Goal: Check status: Check status

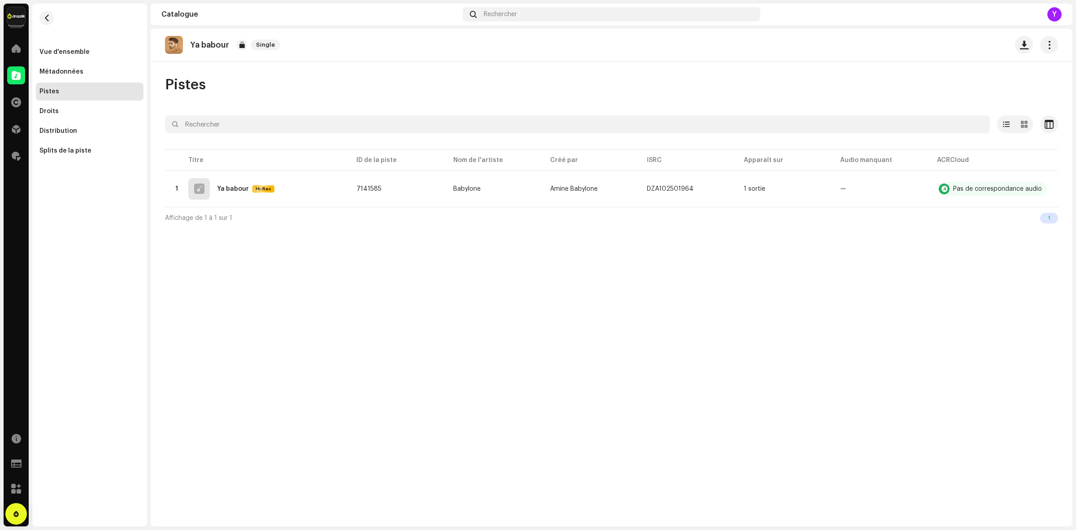
click at [10, 64] on div "Catalogue" at bounding box center [16, 75] width 25 height 25
click at [16, 74] on span at bounding box center [16, 75] width 9 height 7
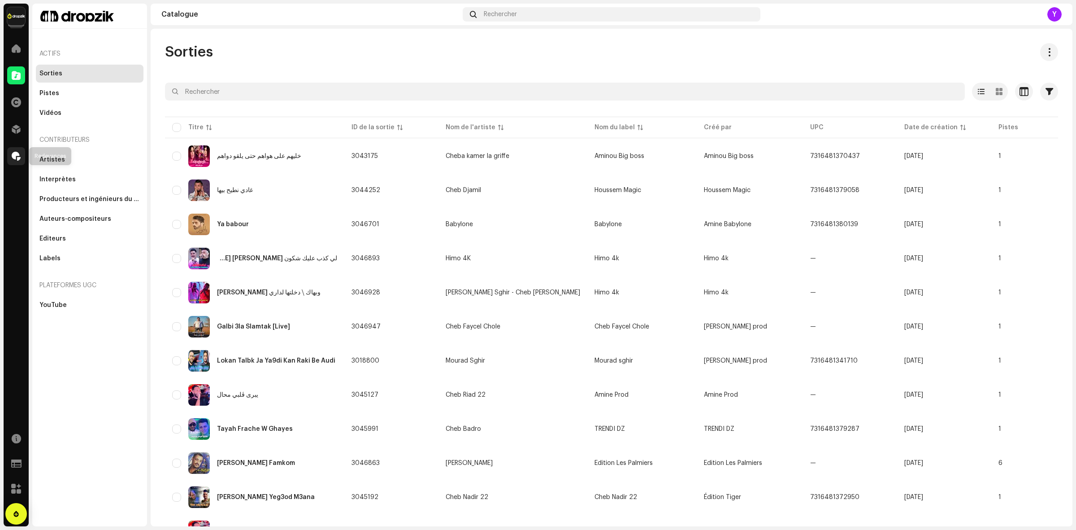
click at [17, 151] on div at bounding box center [16, 156] width 18 height 18
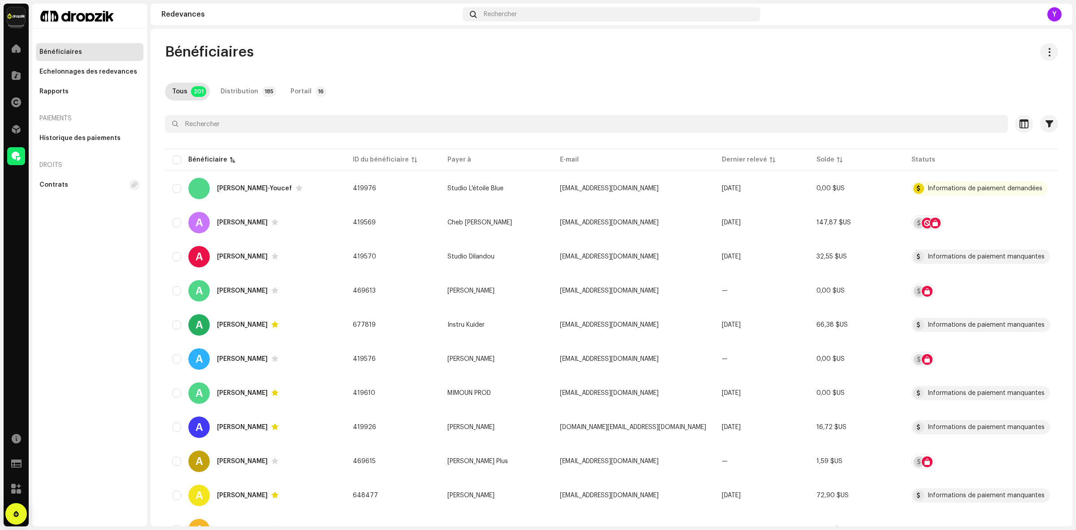
click at [362, 70] on div "Bénéficiaires Tous 201 Distribution 185 Portail 16 Sélectionné 0 Sélectionner t…" at bounding box center [612, 527] width 922 height 969
click at [12, 82] on div at bounding box center [16, 75] width 18 height 18
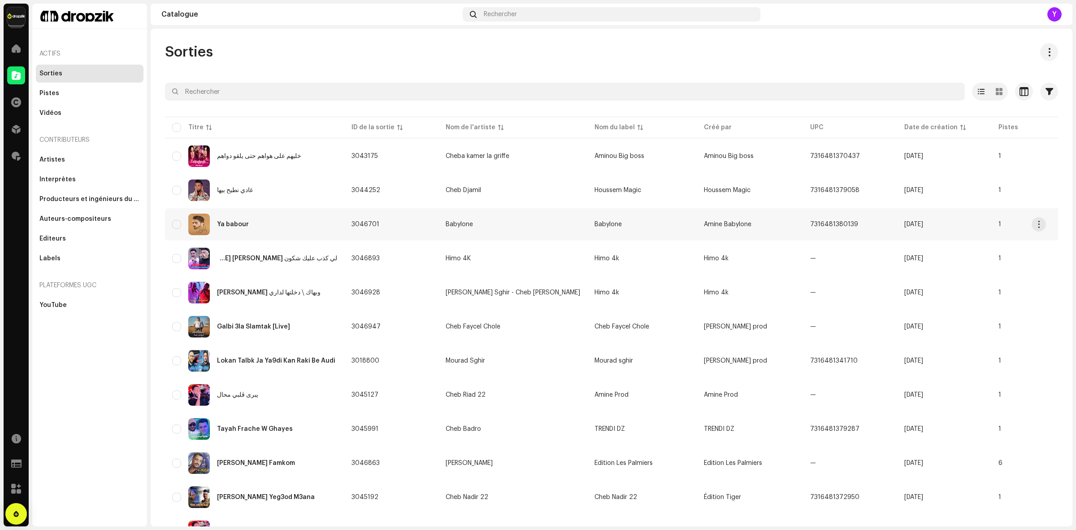
click at [243, 225] on div "Ya babour" at bounding box center [233, 224] width 32 height 6
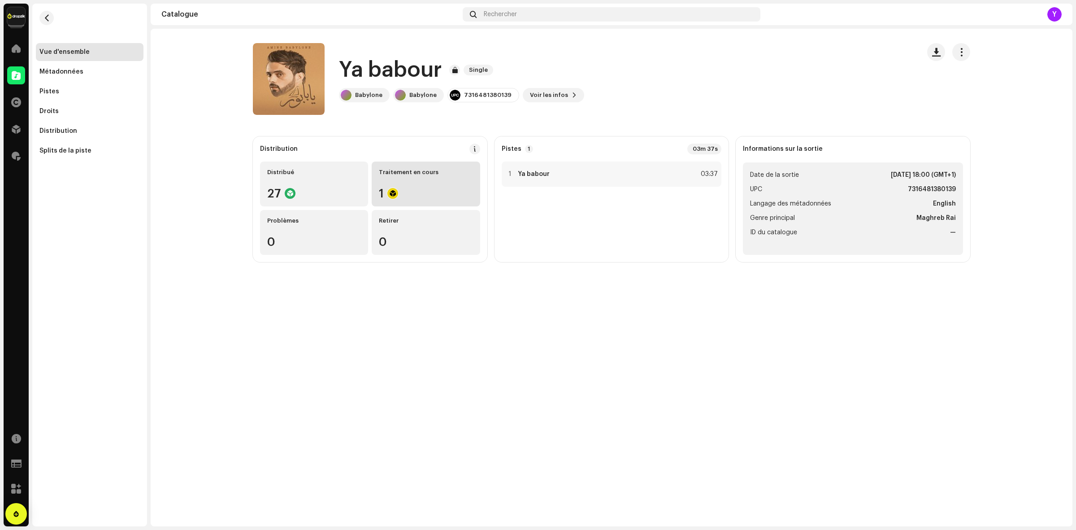
click at [434, 183] on div "Traitement en cours 1" at bounding box center [426, 183] width 108 height 45
